Goal: Task Accomplishment & Management: Use online tool/utility

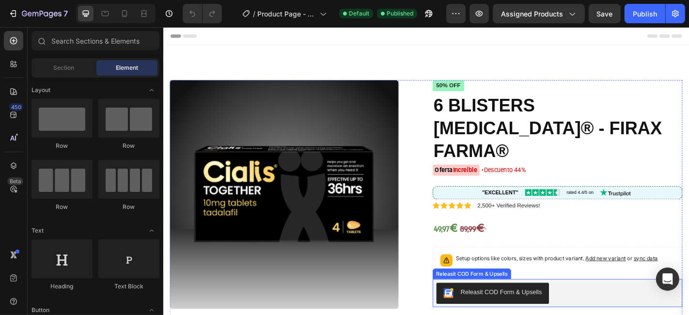
click at [597, 310] on div "Releasit COD Form & Upsells" at bounding box center [598, 321] width 268 height 23
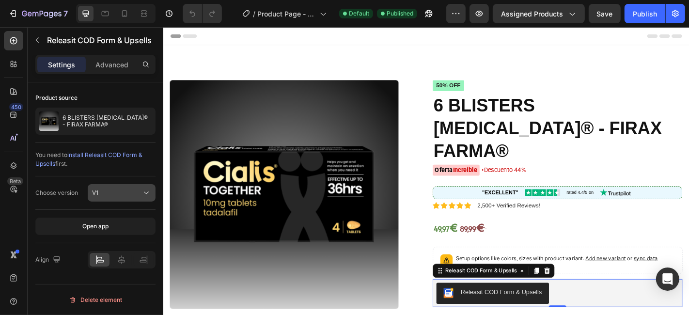
click at [125, 196] on div "V1" at bounding box center [116, 192] width 49 height 9
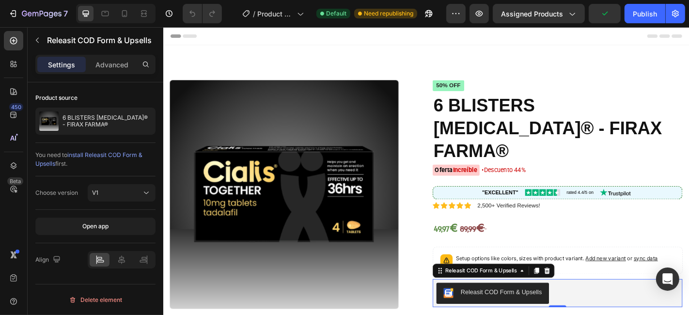
click at [498, 314] on div "Releasit COD Form & Upsells" at bounding box center [526, 321] width 109 height 12
click at [638, 13] on div "Publish" at bounding box center [645, 14] width 24 height 10
click at [110, 73] on div "Settings Advanced" at bounding box center [95, 64] width 120 height 19
click at [107, 60] on p "Advanced" at bounding box center [111, 65] width 33 height 10
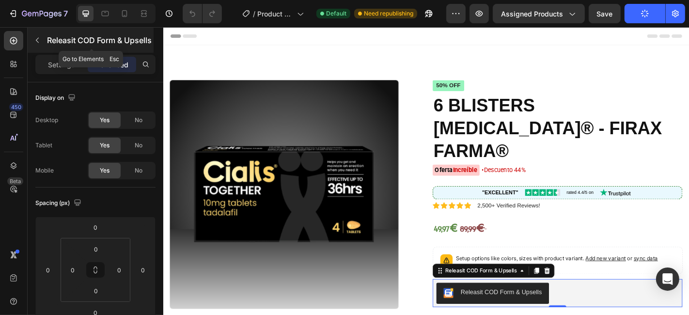
click at [40, 35] on button "button" at bounding box center [37, 39] width 15 height 15
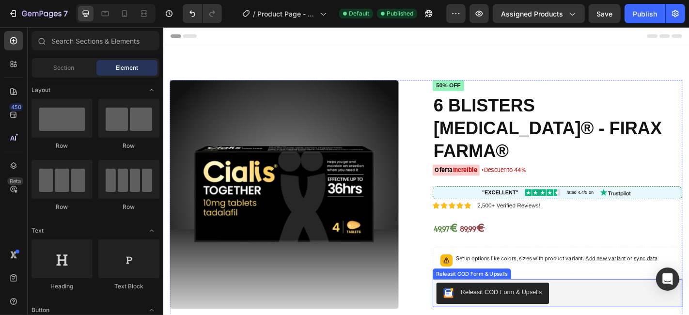
click at [508, 314] on div "Releasit COD Form & Upsells" at bounding box center [526, 321] width 109 height 12
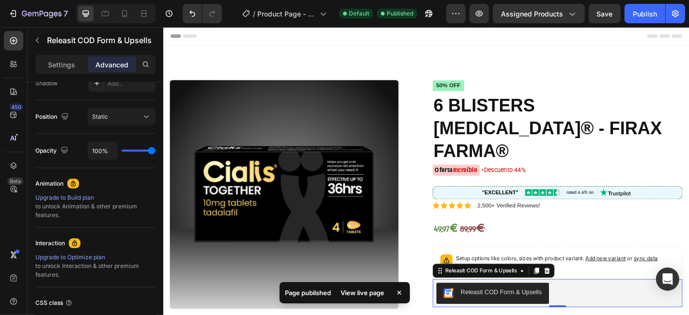
scroll to position [410, 0]
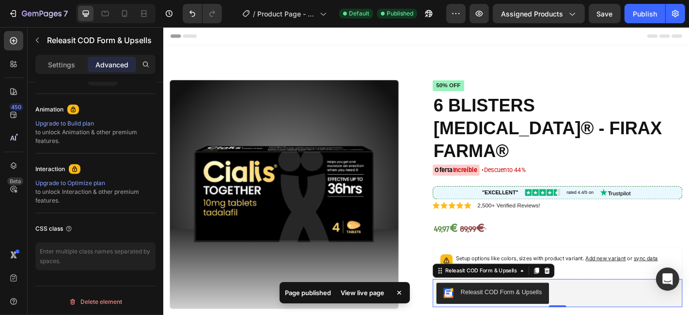
click at [533, 289] on div "Releasit COD Form & Upsells" at bounding box center [528, 296] width 135 height 15
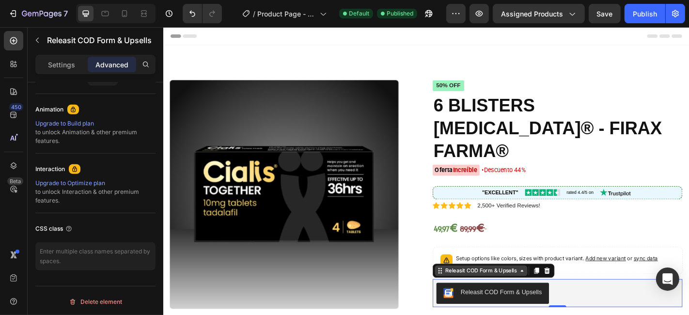
click at [538, 291] on div "Releasit COD Form & Upsells" at bounding box center [514, 297] width 102 height 12
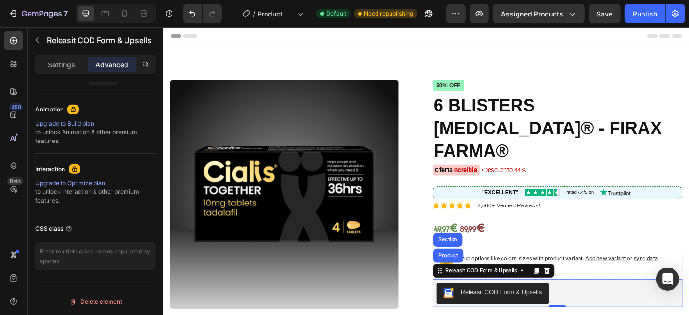
click at [635, 314] on div "50% off Product Badge 6 BLISTERS [MEDICAL_DATA]® - FIRAX FARMA® Product Title O…" at bounding box center [599, 295] width 276 height 418
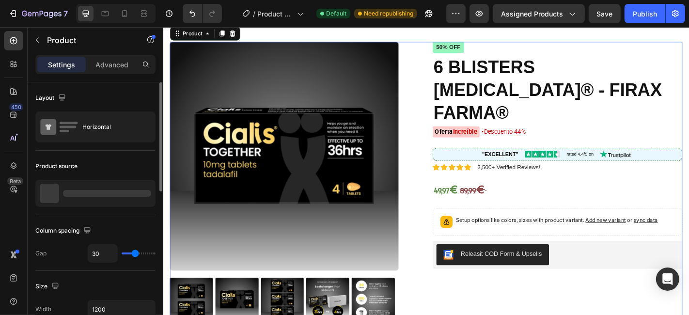
scroll to position [37, 0]
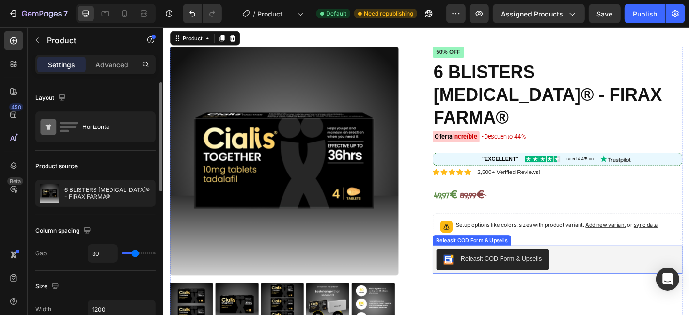
click at [608, 272] on div "Releasit COD Form & Upsells" at bounding box center [598, 283] width 268 height 23
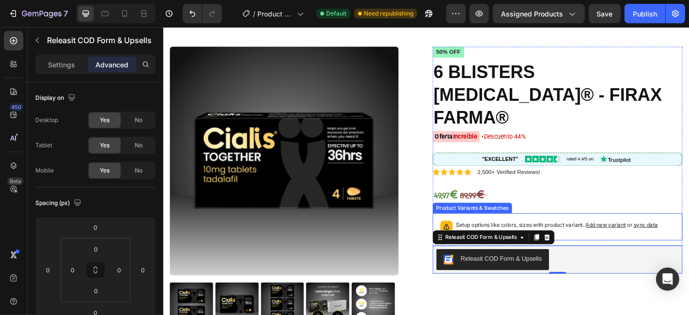
click at [639, 233] on div "Setup options like colors, sizes with product variant. Add new variant or sync …" at bounding box center [599, 247] width 276 height 30
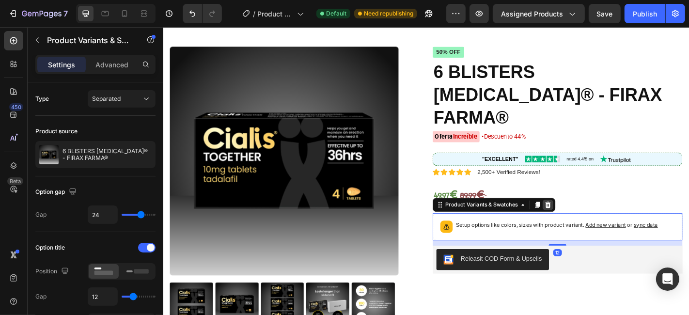
click at [585, 219] on icon at bounding box center [588, 222] width 6 height 7
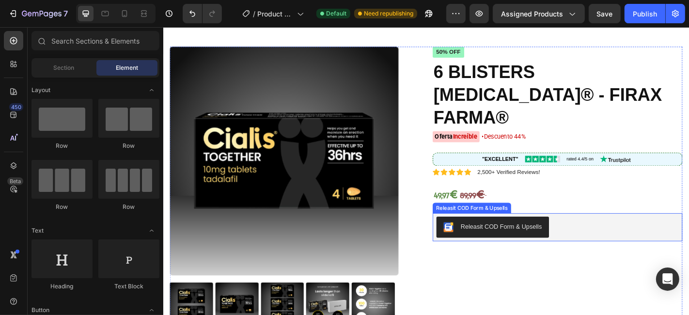
click at [618, 236] on div "Releasit COD Form & Upsells" at bounding box center [598, 247] width 268 height 23
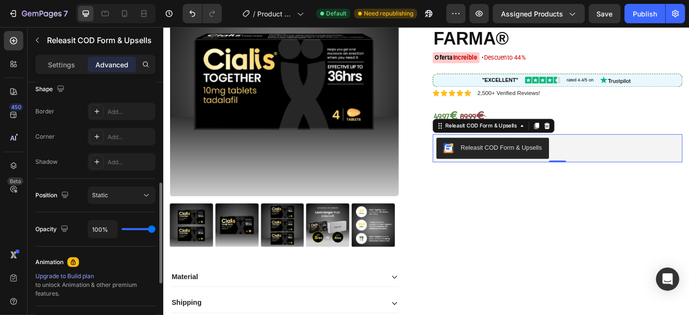
scroll to position [259, 0]
click at [135, 193] on div "Static" at bounding box center [116, 194] width 49 height 9
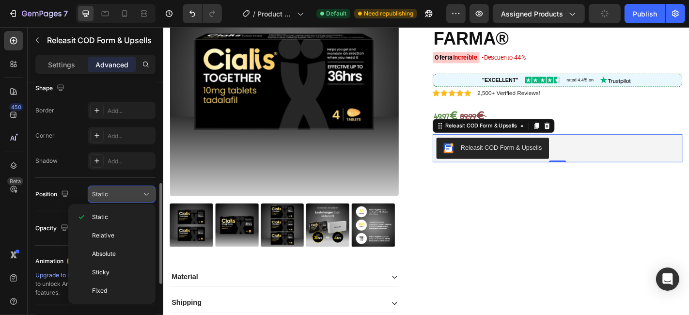
click at [135, 193] on div "Static" at bounding box center [116, 194] width 49 height 9
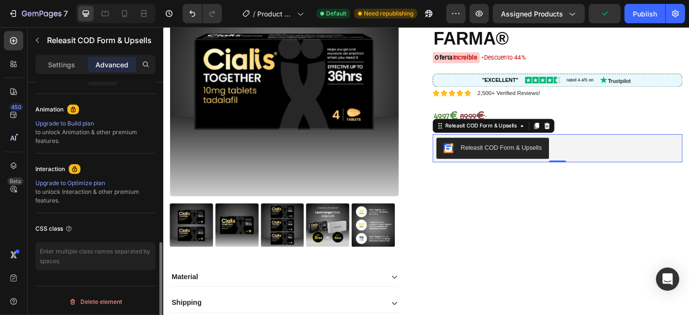
scroll to position [0, 0]
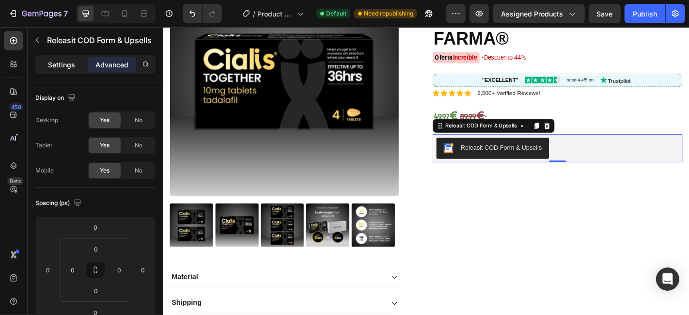
click at [66, 62] on p "Settings" at bounding box center [61, 65] width 27 height 10
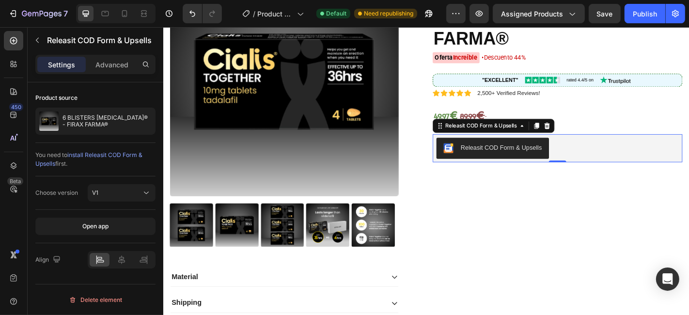
click at [113, 176] on div "Choose version V1" at bounding box center [95, 192] width 120 height 33
click at [116, 192] on div "V1" at bounding box center [116, 192] width 49 height 9
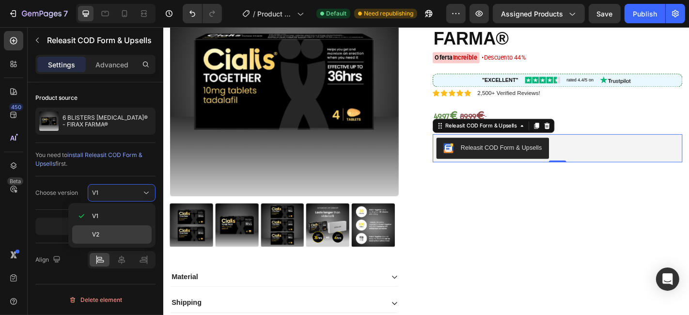
click at [112, 229] on div "V2" at bounding box center [111, 234] width 79 height 18
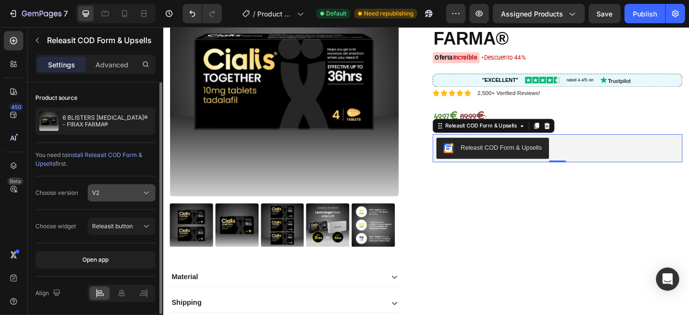
click at [132, 190] on div "V2" at bounding box center [116, 192] width 49 height 9
click at [133, 185] on button "V2" at bounding box center [122, 192] width 68 height 17
click at [127, 223] on span "Releasit button" at bounding box center [112, 225] width 41 height 7
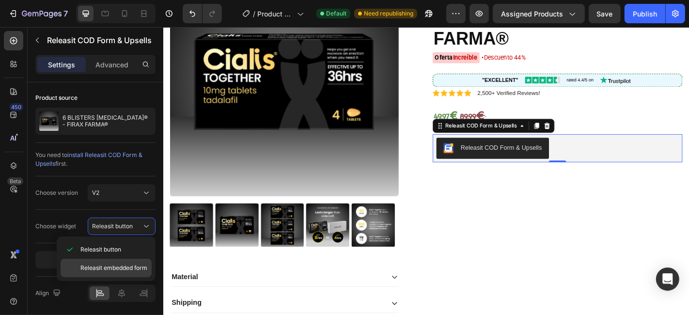
click at [128, 261] on div "Releasit embedded form" at bounding box center [106, 268] width 91 height 18
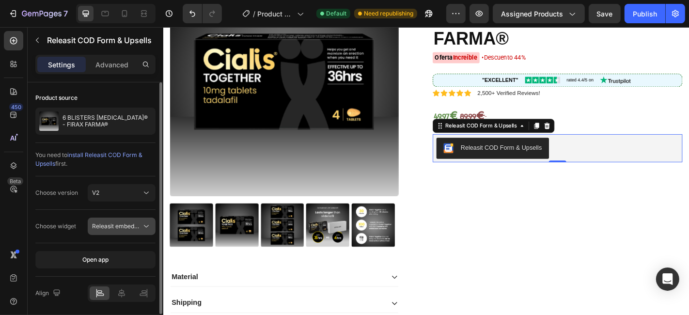
click at [122, 222] on span "Releasit embedded form" at bounding box center [116, 226] width 49 height 9
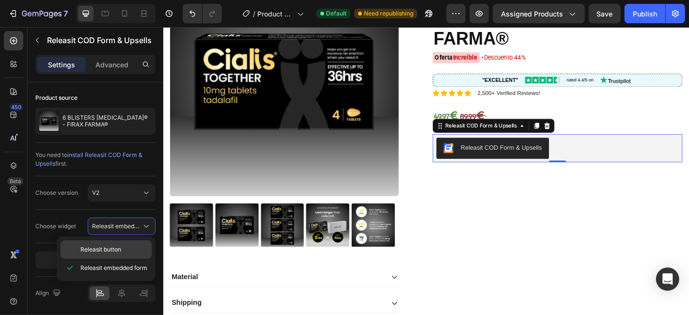
click at [123, 245] on p "Releasit button" at bounding box center [113, 249] width 67 height 9
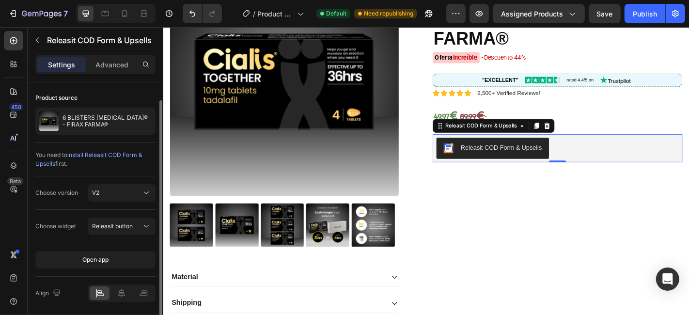
scroll to position [32, 0]
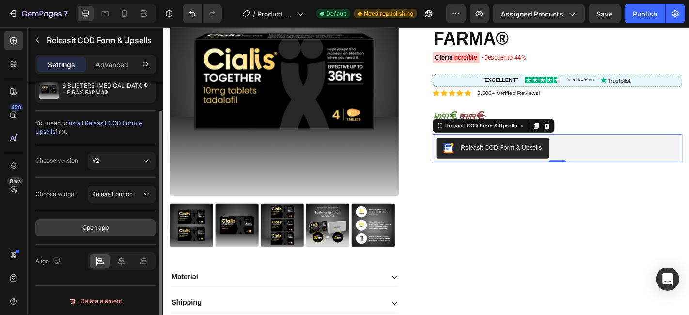
click at [117, 228] on button "Open app" at bounding box center [95, 227] width 120 height 17
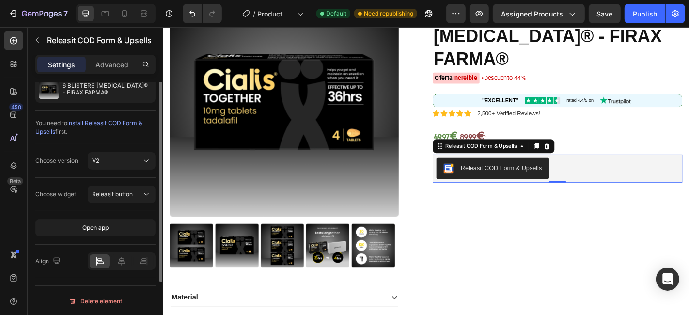
scroll to position [0, 0]
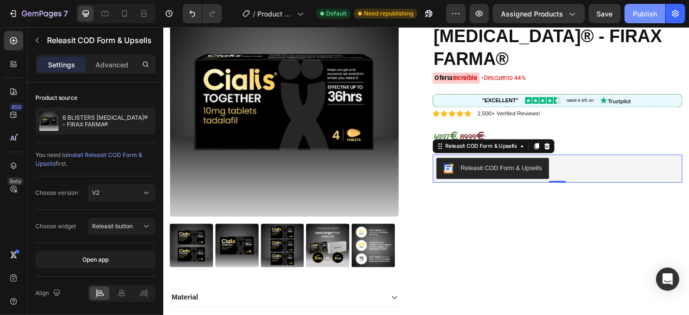
click at [639, 12] on div "Publish" at bounding box center [645, 14] width 24 height 10
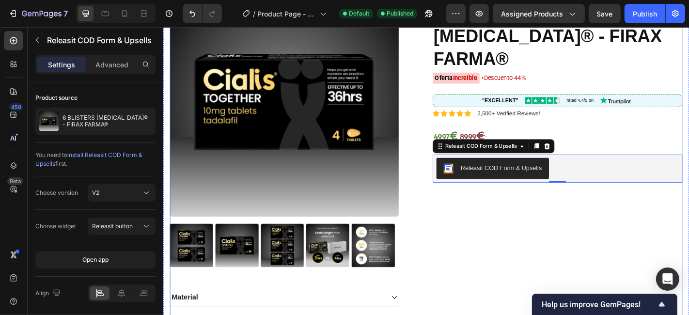
click at [536, 275] on div "50% off Product Badge 6 BLISTERS [MEDICAL_DATA]® - FIRAX FARMA® Product Title O…" at bounding box center [599, 193] width 276 height 418
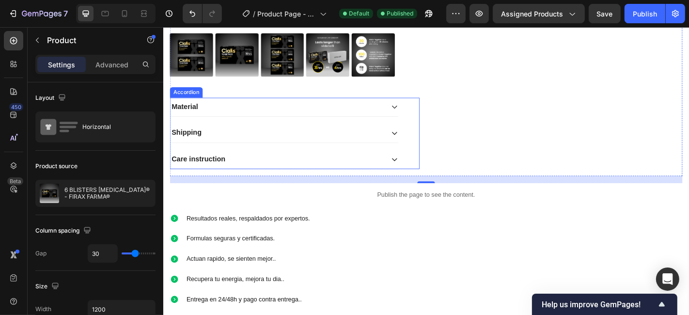
scroll to position [157, 0]
